Goal: Task Accomplishment & Management: Manage account settings

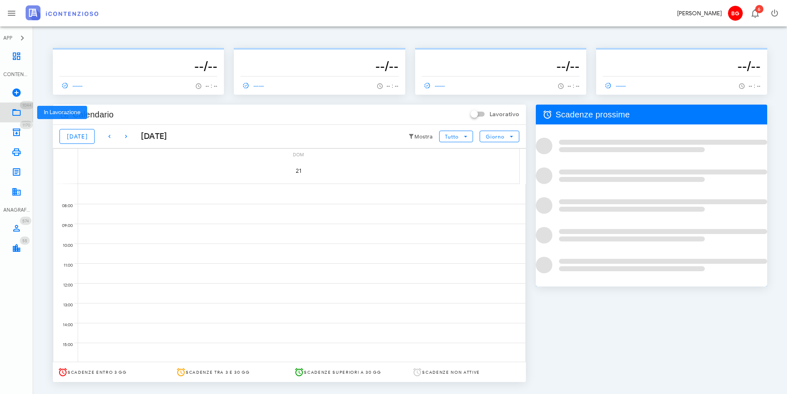
click at [21, 115] on icon at bounding box center [17, 112] width 10 height 10
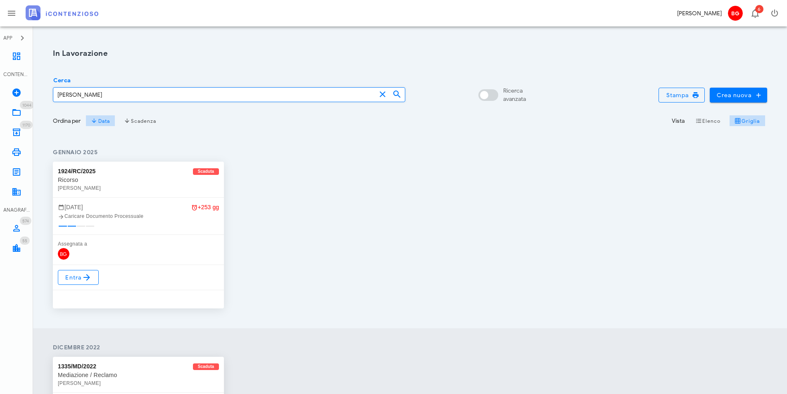
type input "MAURICI"
click at [549, 252] on div "1924/RC/2025 Scaduta Ricorso Carmela Abbate 4 febbraio +253 gg Caricare Documen…" at bounding box center [410, 235] width 725 height 157
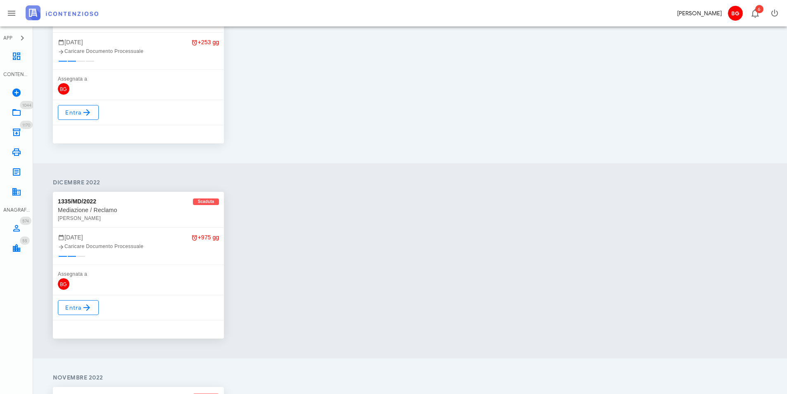
scroll to position [165, 0]
click at [83, 310] on icon at bounding box center [87, 307] width 10 height 10
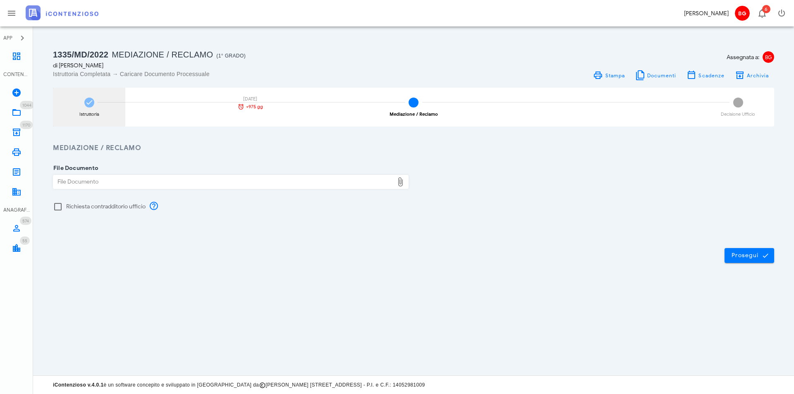
click at [106, 110] on div "Istruttoria [DATE] +975 gg" at bounding box center [89, 107] width 72 height 39
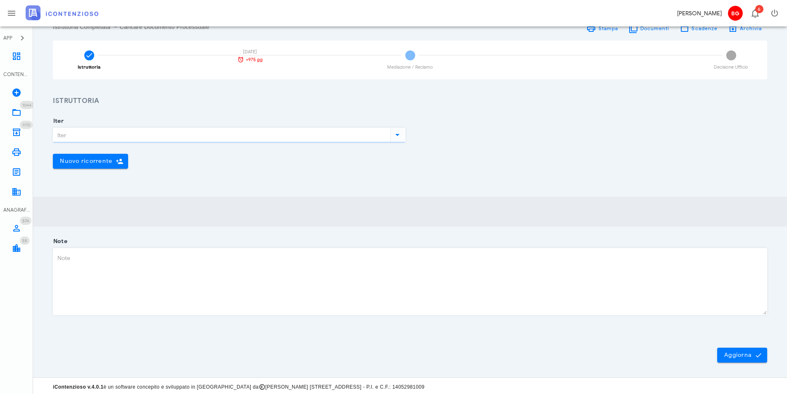
type input "Mediazione / Reclamo"
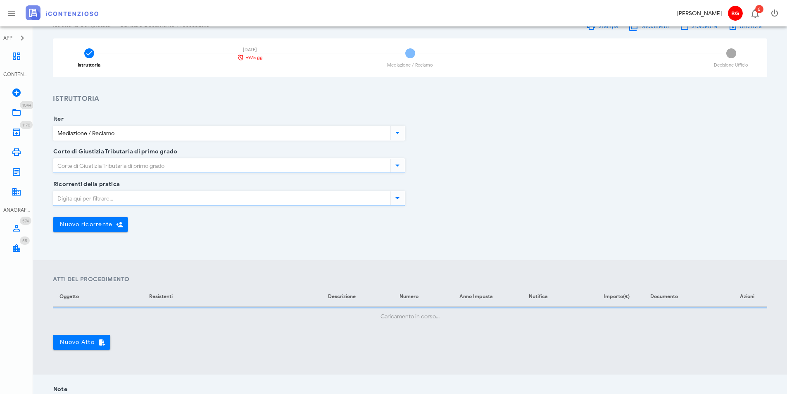
type input "Ragusa"
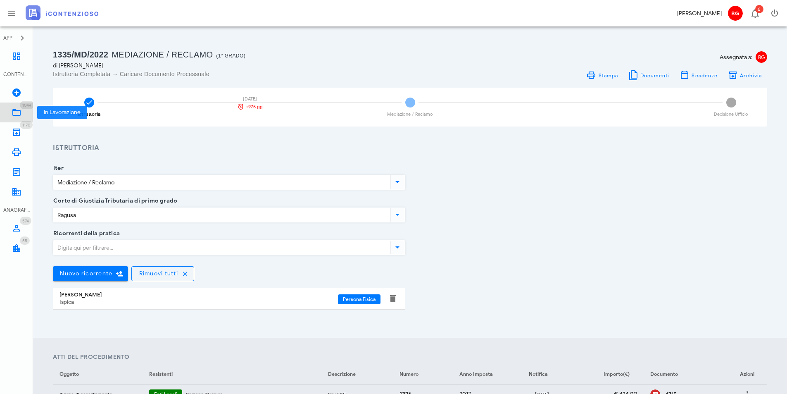
click at [17, 113] on icon at bounding box center [17, 112] width 10 height 10
